Goal: Task Accomplishment & Management: Manage account settings

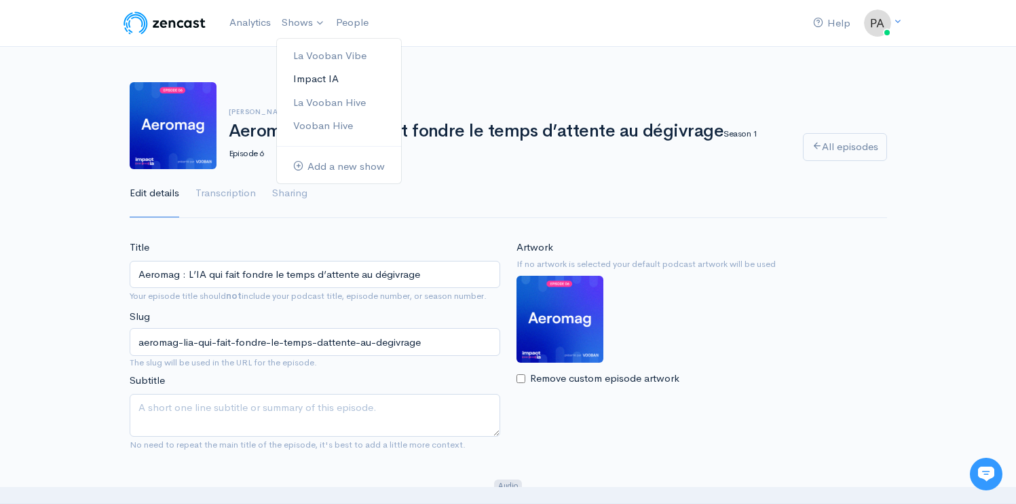
click at [319, 73] on link "Impact IA" at bounding box center [339, 79] width 124 height 24
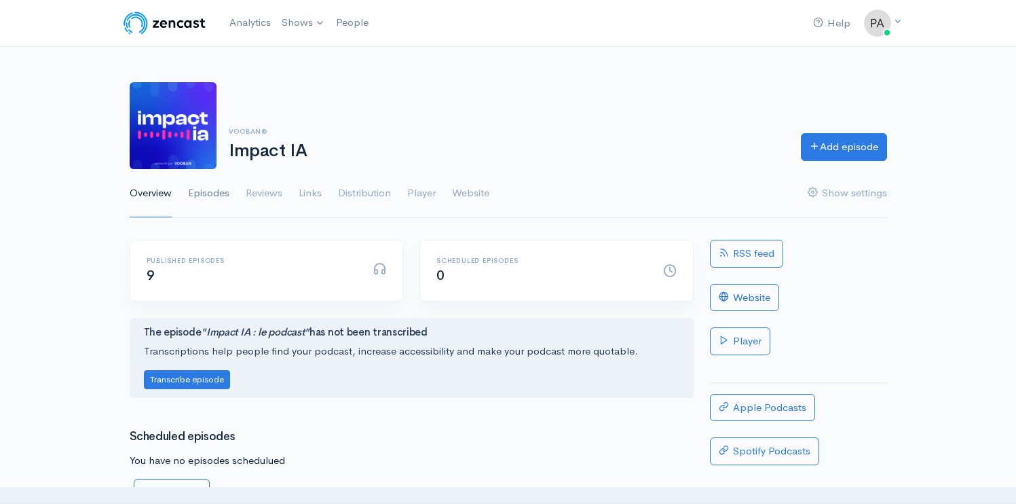
click at [208, 189] on link "Episodes" at bounding box center [208, 193] width 41 height 49
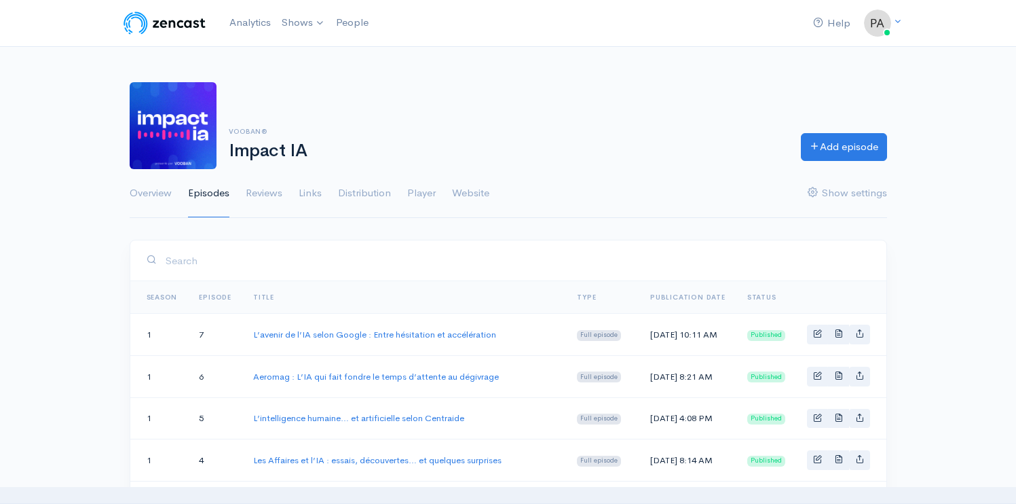
scroll to position [3, 0]
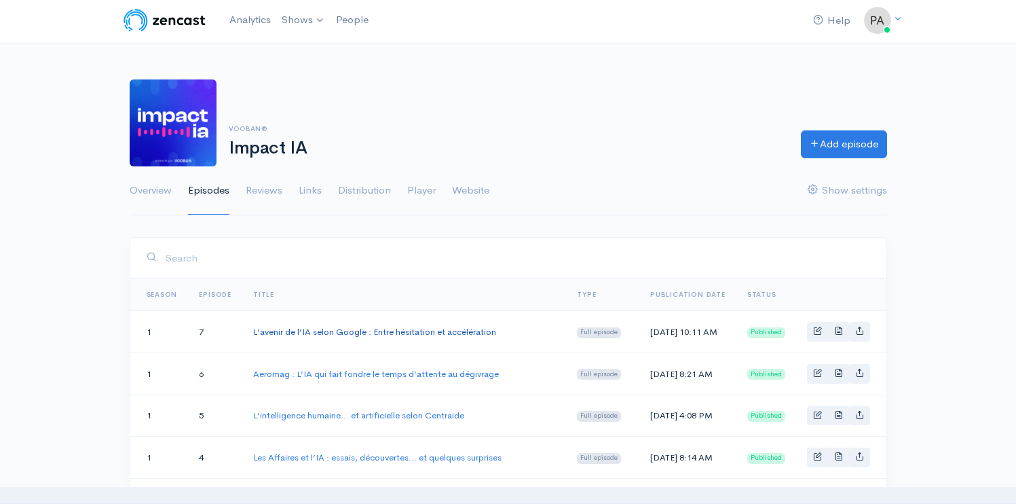
click at [379, 335] on link "L’avenir de l’IA selon Google : Entre hésitation et accélération" at bounding box center [374, 332] width 243 height 12
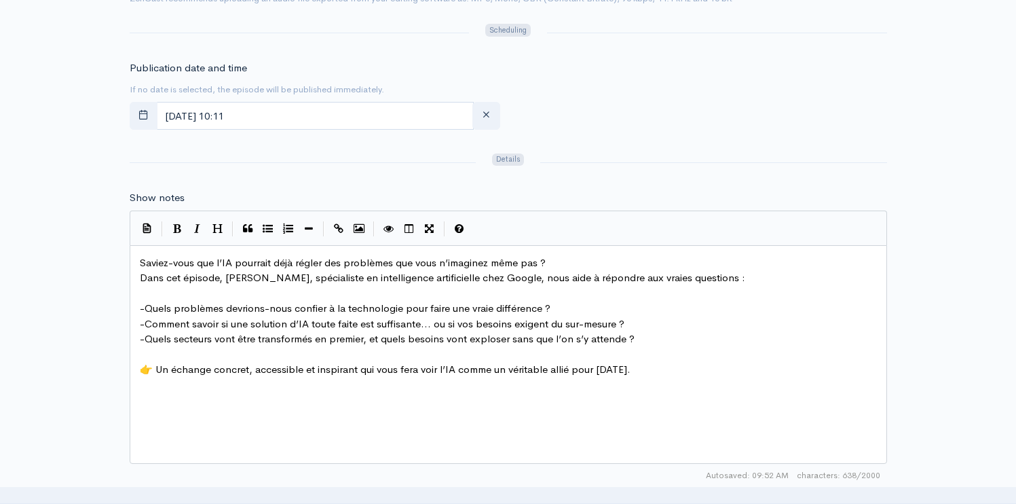
scroll to position [5, 0]
click at [607, 369] on span "👉 Un échange concret, accessible et inspirant qui vous fera voir l’IA comme un …" at bounding box center [385, 368] width 491 height 13
click at [668, 368] on pre "👉 Un échange concret, accessible et inspirant qui vous fera voir l’IA comme un …" at bounding box center [513, 370] width 753 height 16
type textarea "Pour visé"
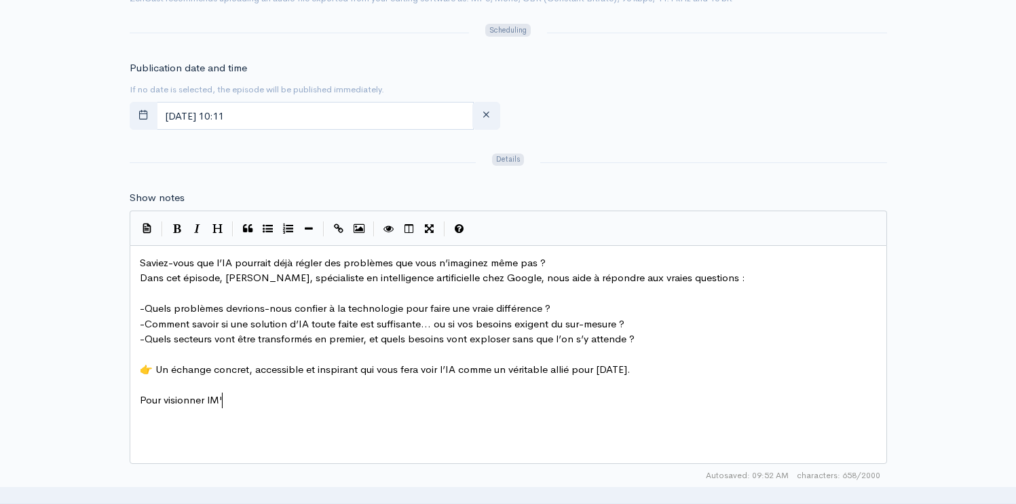
type textarea "sionner lM'é"
paste textarea
type textarea "'épisode c'est juste ici :"
click at [140, 399] on span "Pour visionner l'épisode c'est juste ici : https://youtu.be/lXoZ_8DjCeY" at bounding box center [285, 399] width 291 height 13
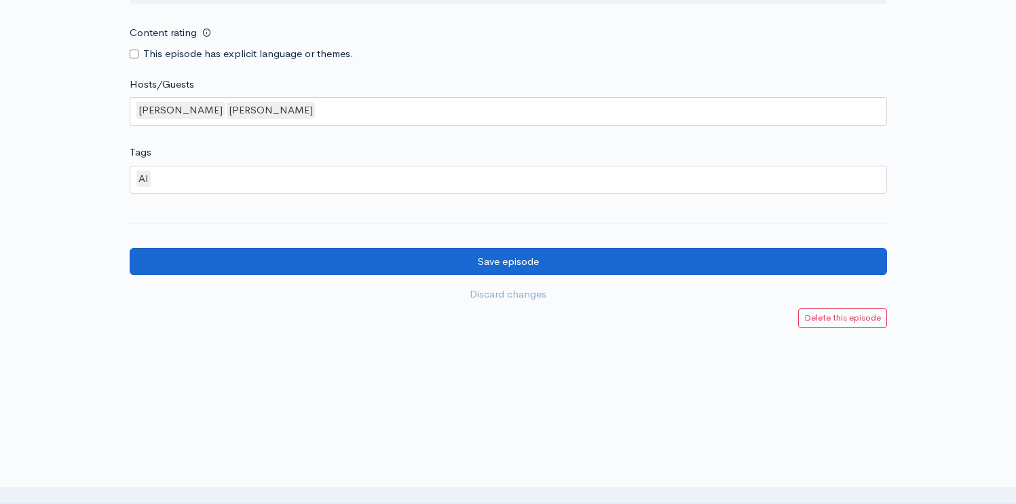
type textarea "🎥"
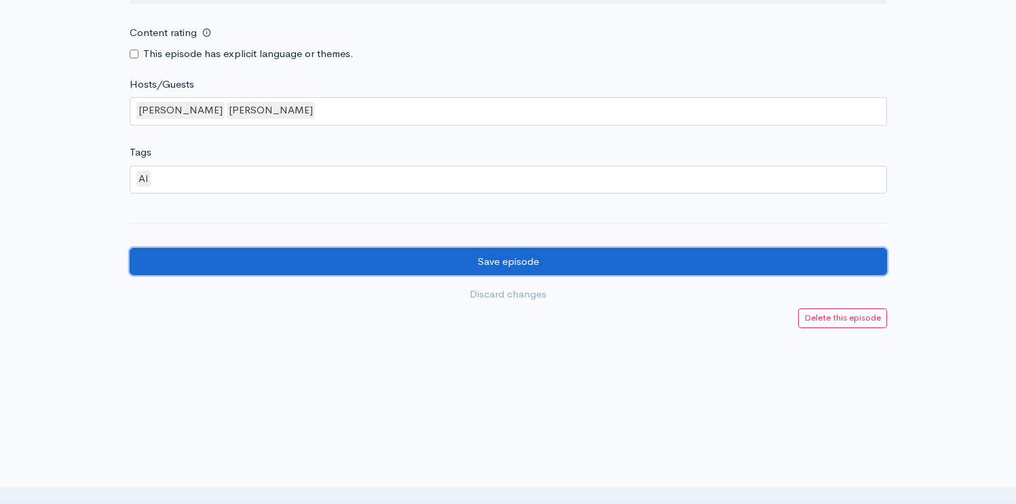
click at [533, 265] on input "Save episode" at bounding box center [508, 262] width 757 height 28
